Goal: Task Accomplishment & Management: Complete application form

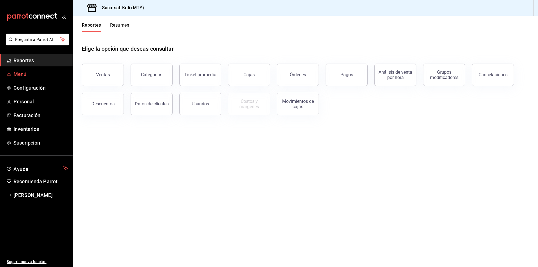
click at [31, 80] on link "Menú" at bounding box center [36, 74] width 73 height 12
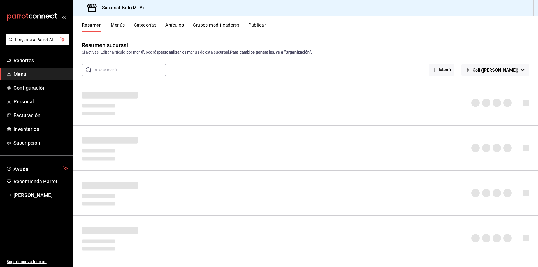
click at [176, 25] on button "Artículos" at bounding box center [174, 27] width 19 height 10
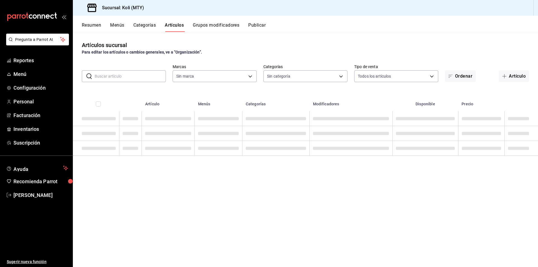
type input "d0121fda-d2d9-471b-a553-6c3ebe72ecf1"
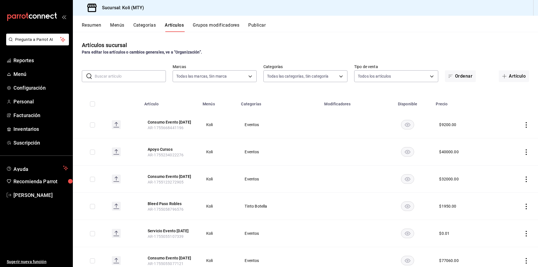
type input "bdbb80dd-55c6-4840-8e5f-3949d06b8048,806d482e-3620-4438-8e2e-a780cd3835d7,2d9f9…"
click at [506, 77] on button "Artículo" at bounding box center [514, 76] width 30 height 12
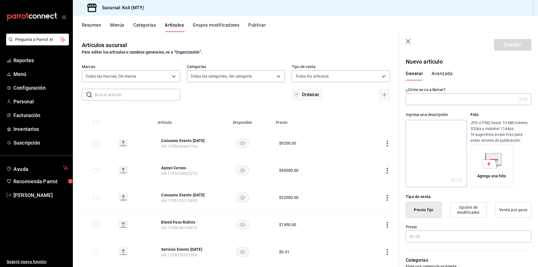
click at [502, 100] on input "text" at bounding box center [461, 99] width 111 height 11
type input "Cata Bushmills"
click at [467, 236] on input "text" at bounding box center [469, 237] width 126 height 12
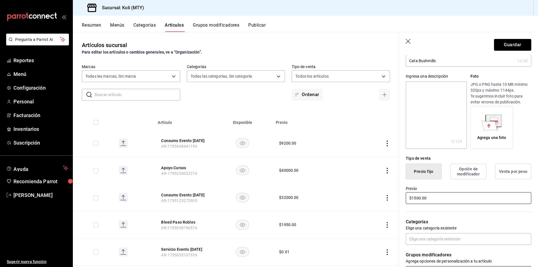
scroll to position [84, 0]
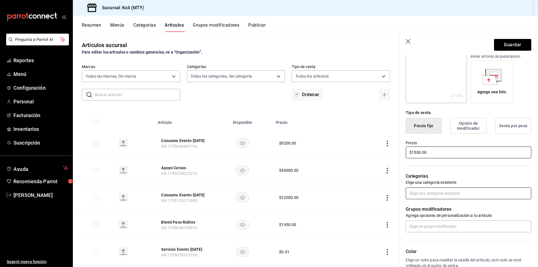
type input "$1500.00"
click at [463, 195] on input "text" at bounding box center [469, 194] width 126 height 12
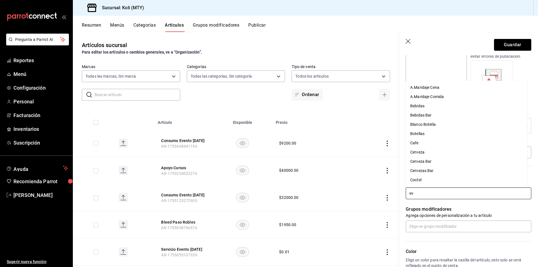
type input "eve"
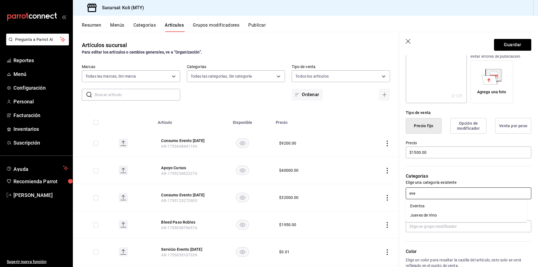
click at [434, 207] on li "Eventos" at bounding box center [466, 206] width 121 height 9
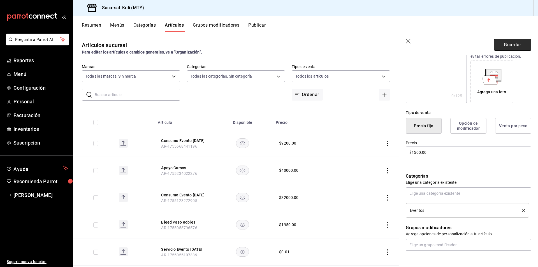
click at [506, 48] on button "Guardar" at bounding box center [512, 45] width 37 height 12
